Goal: Check status: Check status

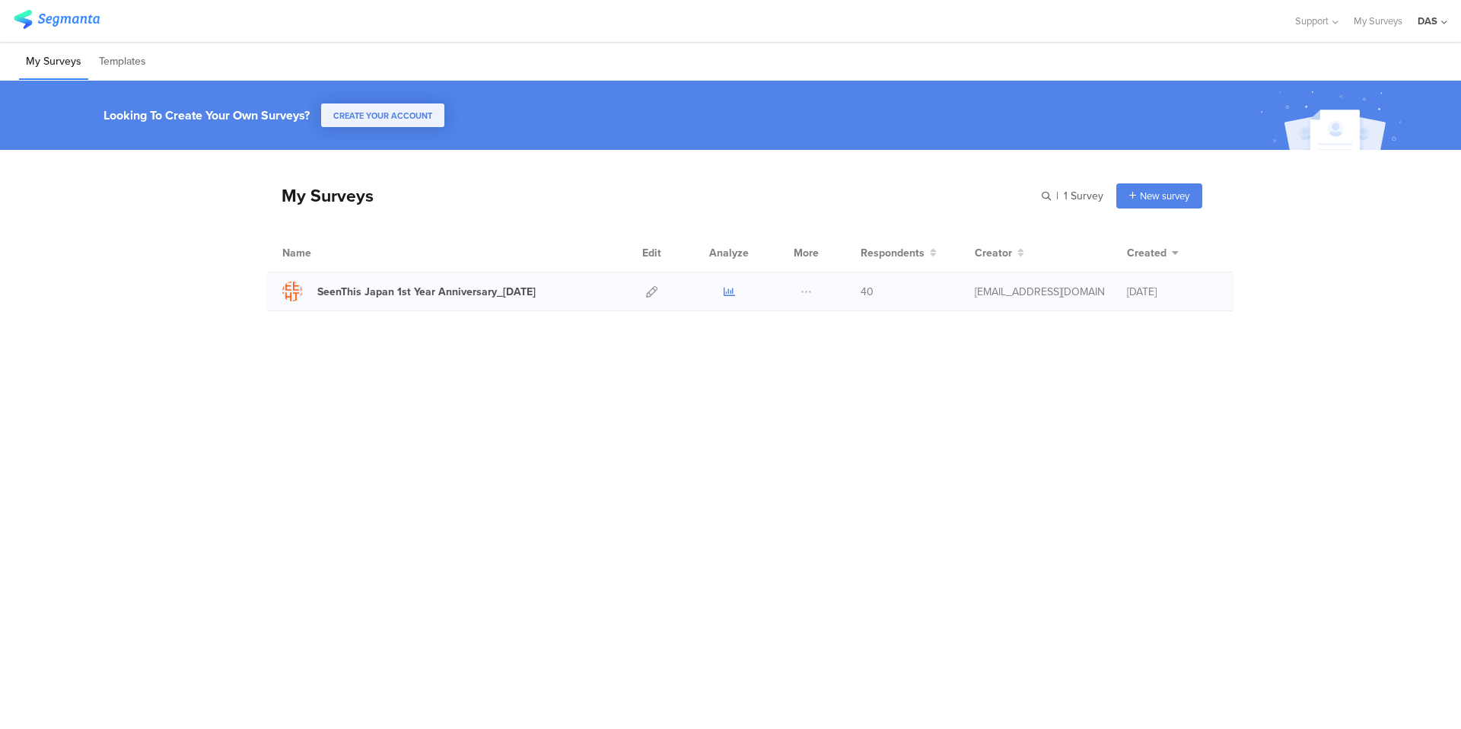
click at [727, 291] on icon at bounding box center [729, 291] width 11 height 11
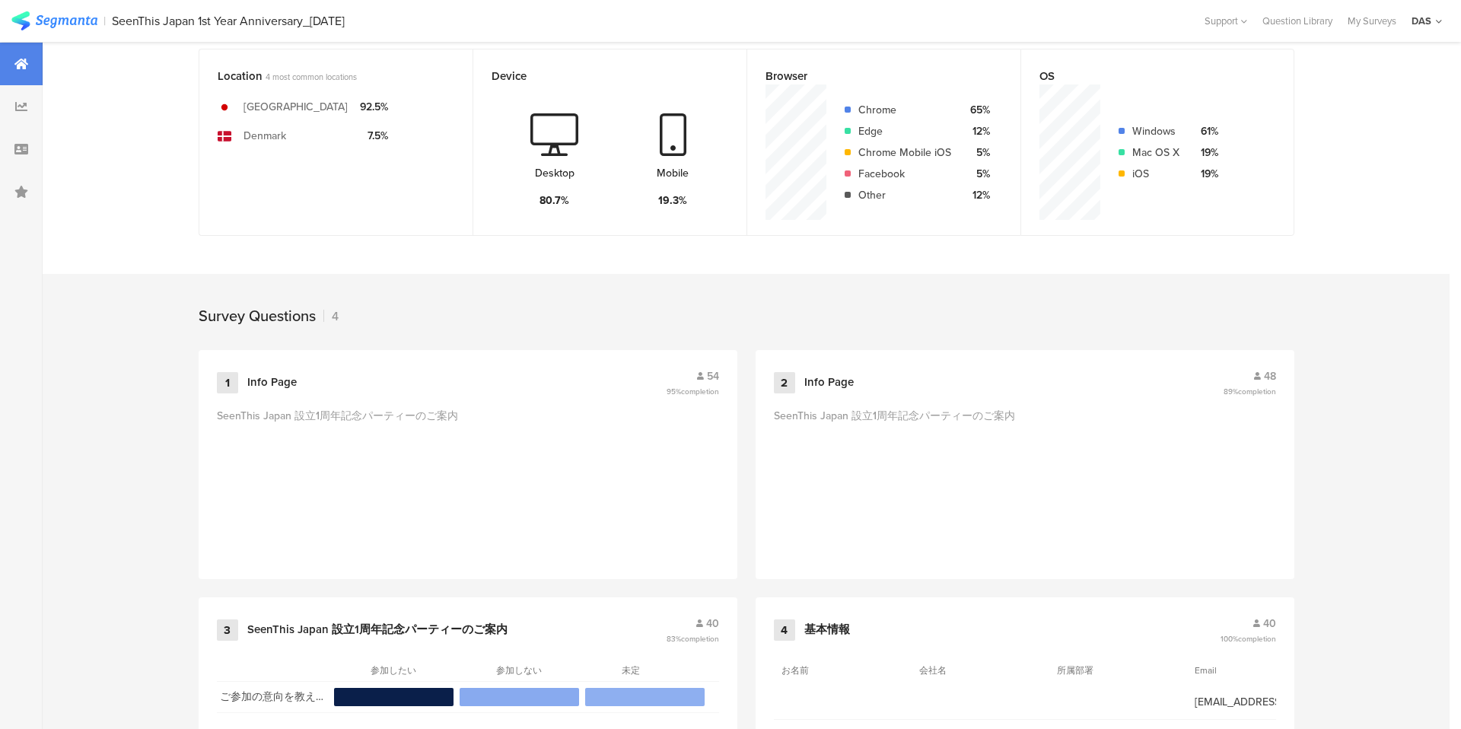
scroll to position [514, 0]
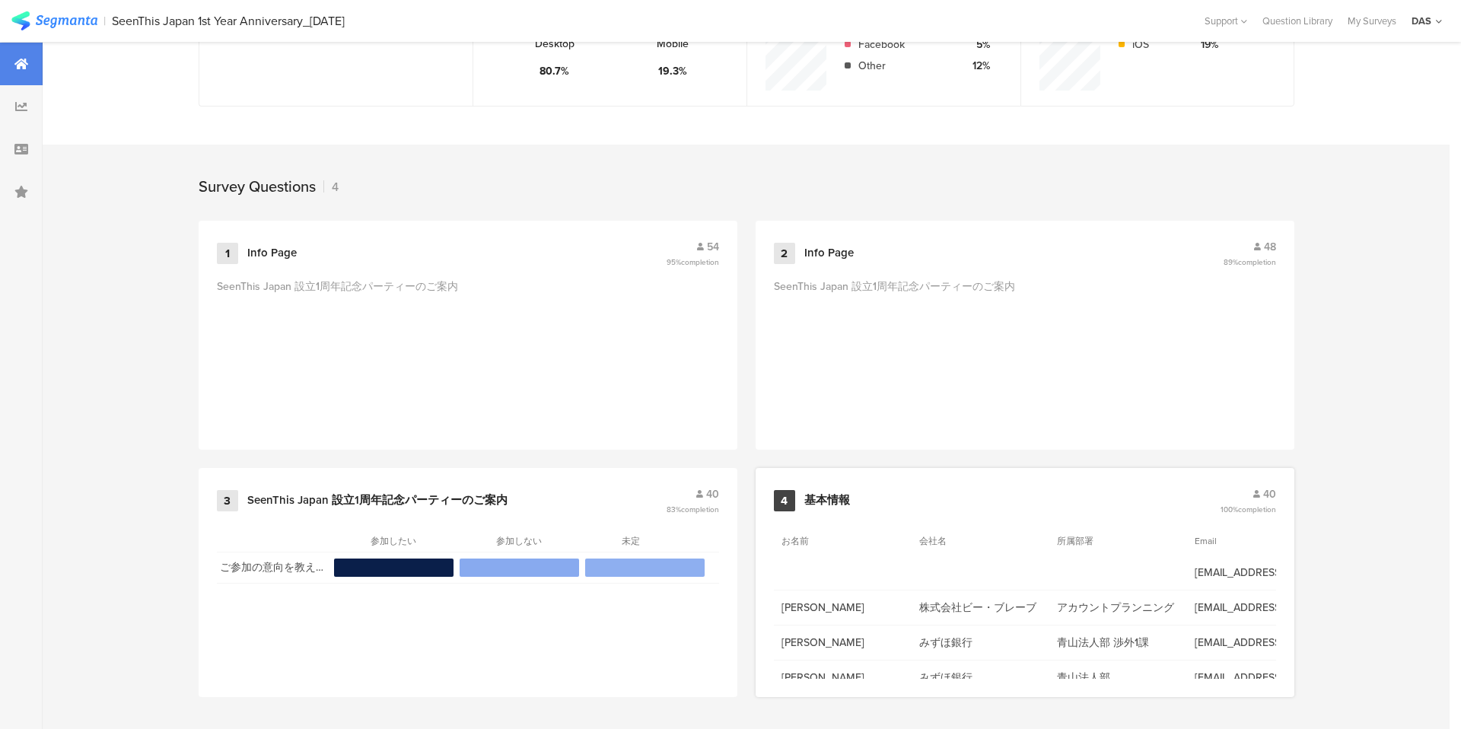
click at [1252, 494] on div "40" at bounding box center [1249, 494] width 56 height 16
